Goal: Information Seeking & Learning: Learn about a topic

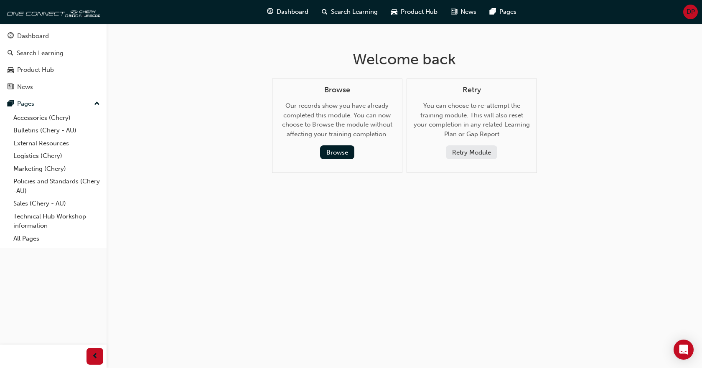
click at [686, 12] on span "DP" at bounding box center [690, 12] width 8 height 10
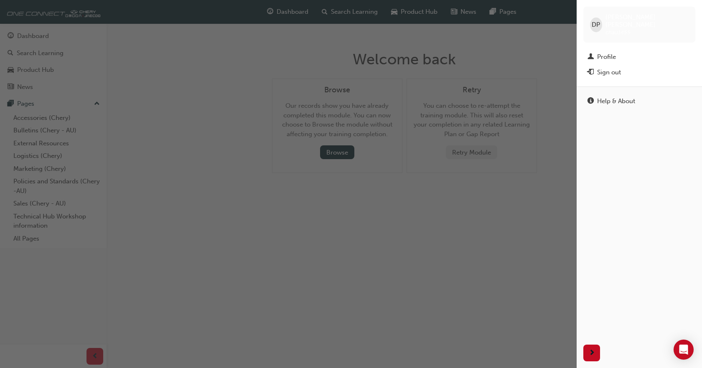
click at [600, 20] on span "DP" at bounding box center [596, 25] width 8 height 10
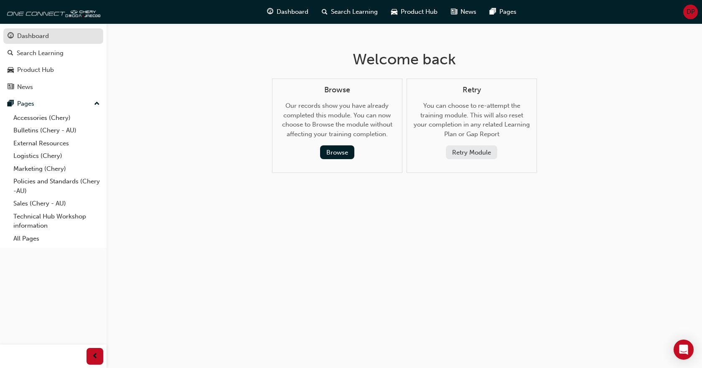
click at [21, 34] on div "Dashboard" at bounding box center [33, 36] width 32 height 10
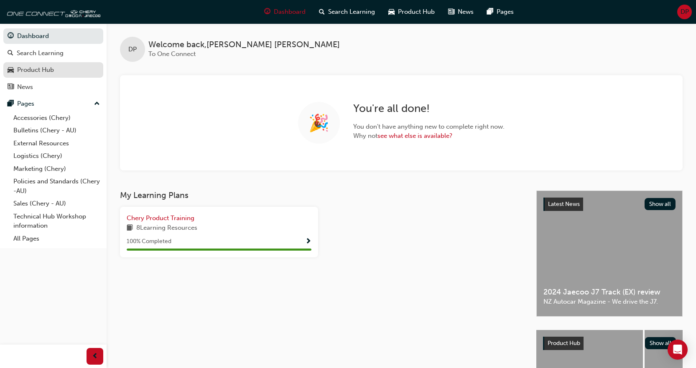
click at [24, 63] on link "Product Hub" at bounding box center [53, 69] width 100 height 15
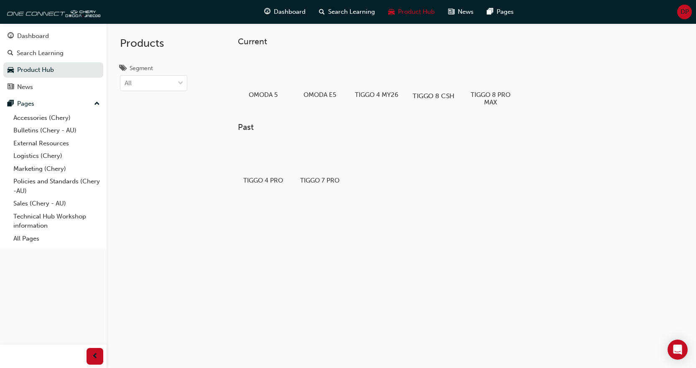
click at [441, 96] on h5 "TIGGO 8 CSH" at bounding box center [433, 96] width 46 height 8
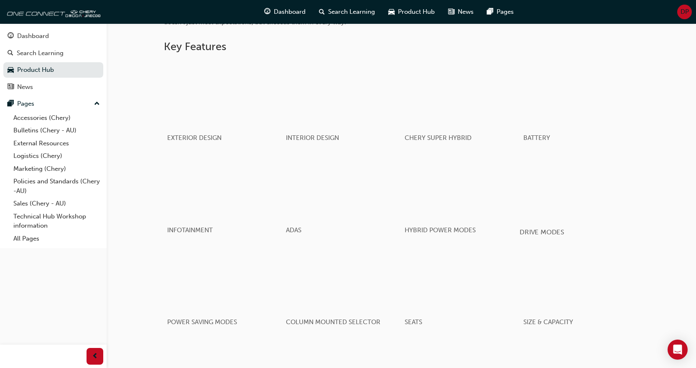
scroll to position [418, 0]
